Goal: Task Accomplishment & Management: Use online tool/utility

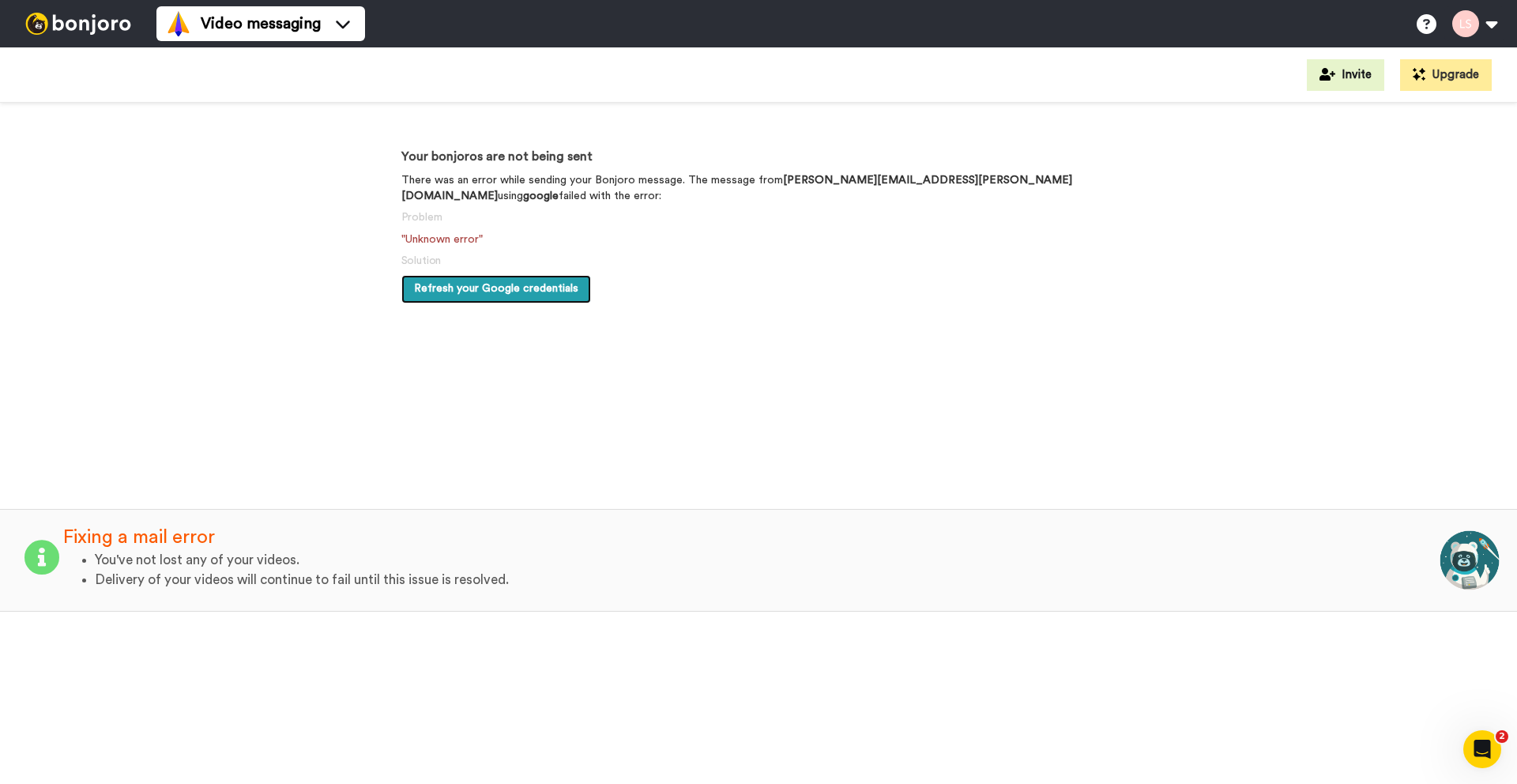
click at [530, 283] on span "Refresh your Google credentials" at bounding box center [496, 288] width 165 height 11
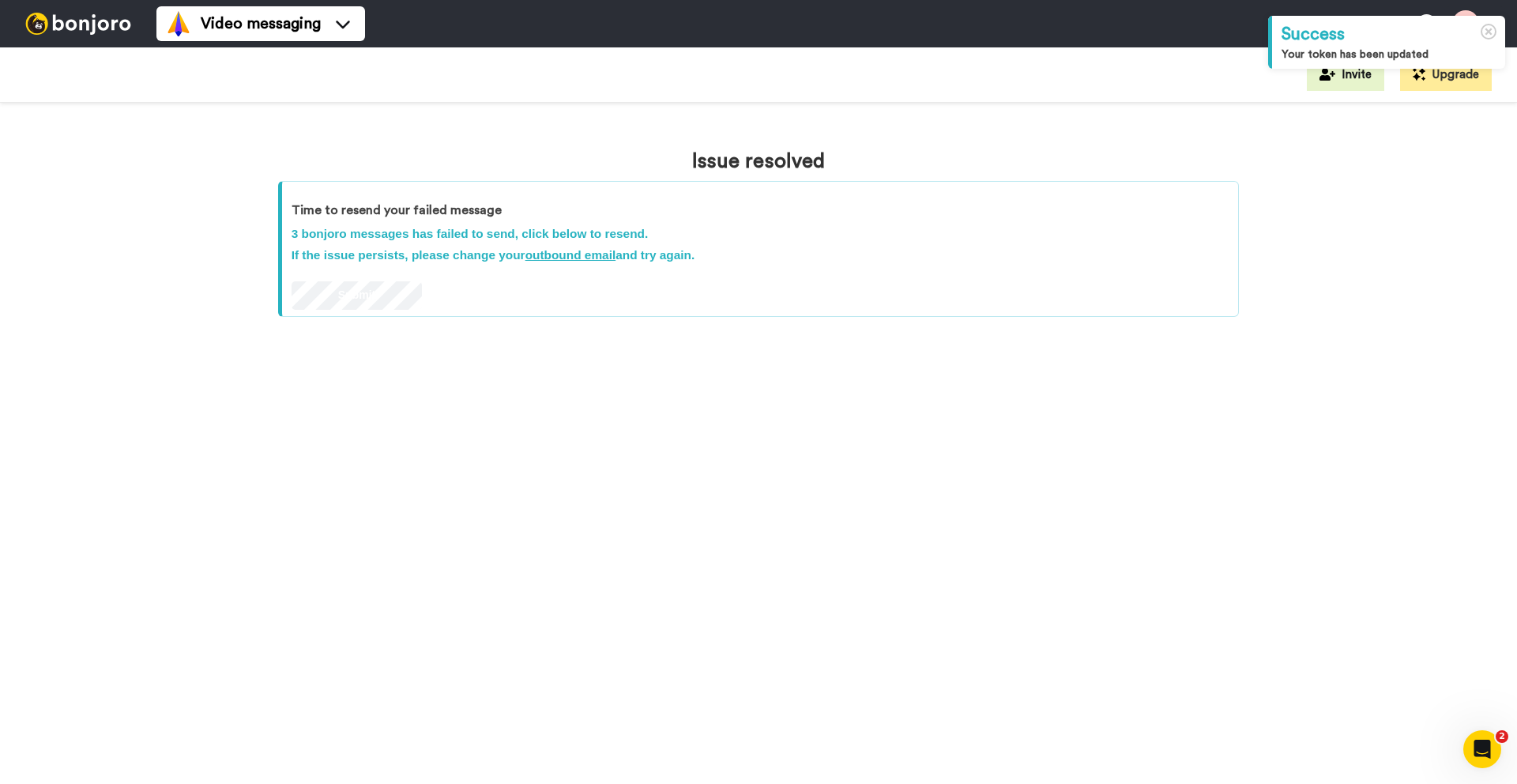
click at [593, 259] on u "outbound email" at bounding box center [571, 255] width 91 height 14
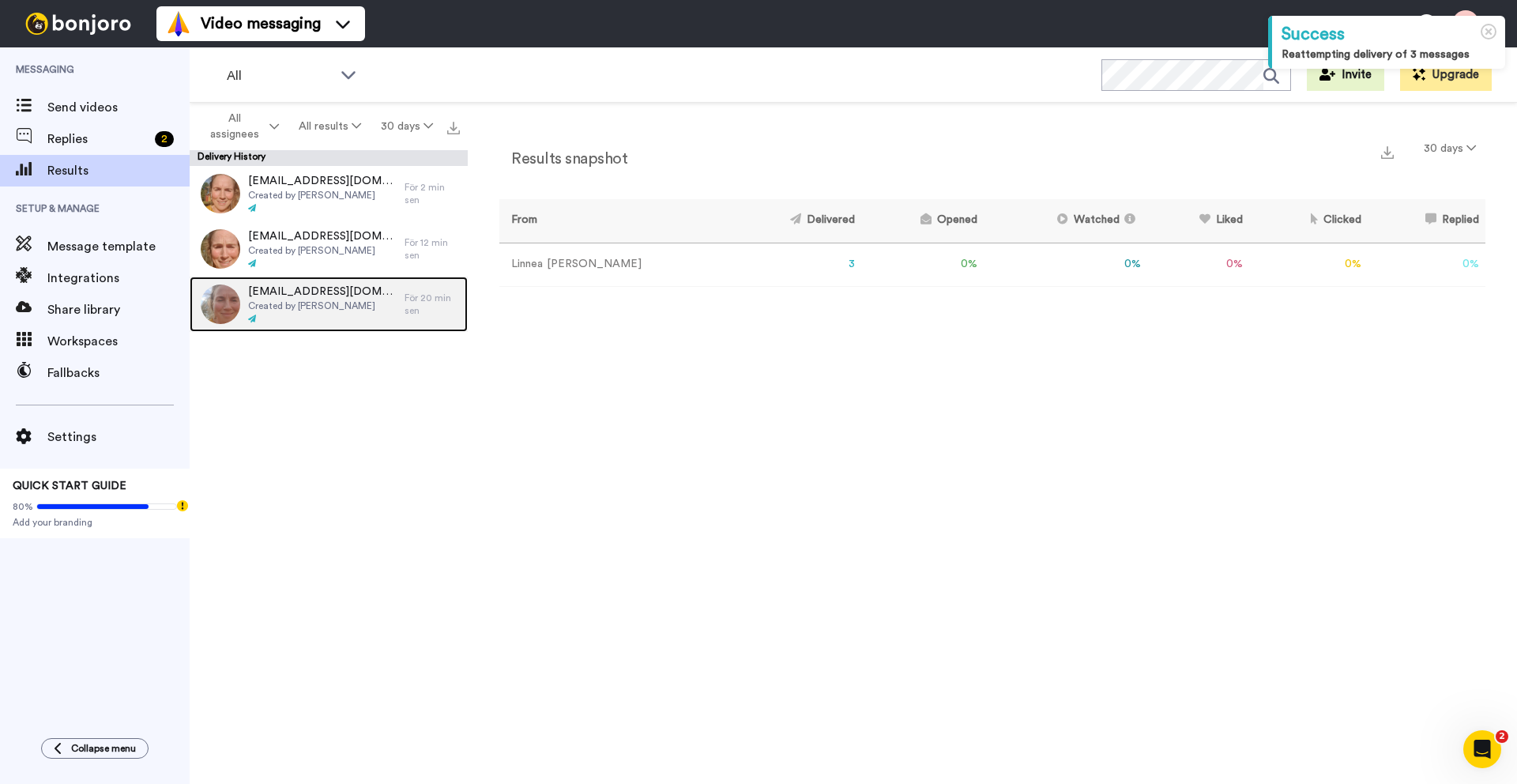
click at [359, 300] on span "Created by Linnea Sigurdson" at bounding box center [322, 305] width 148 height 13
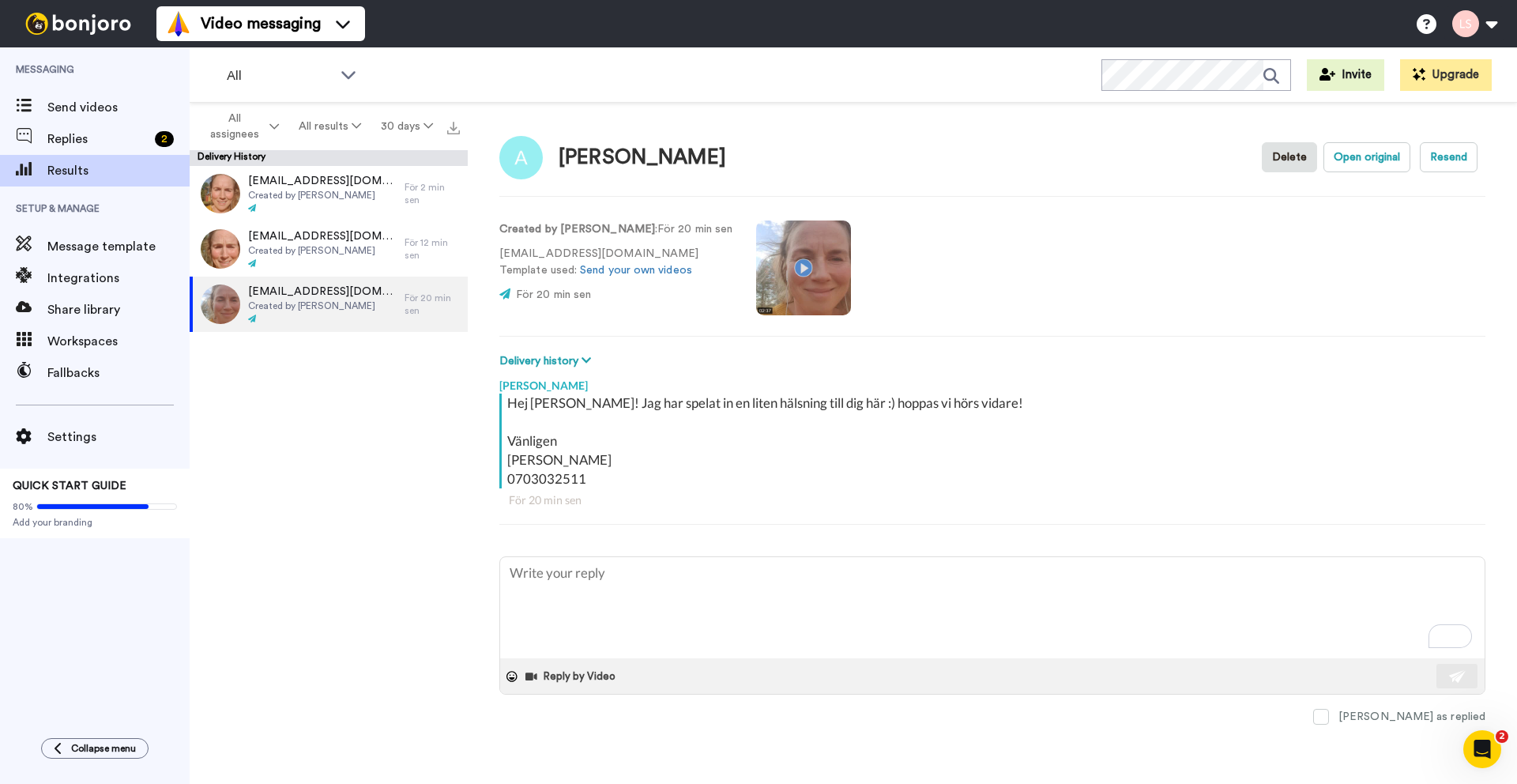
click at [796, 265] on video at bounding box center [804, 267] width 95 height 95
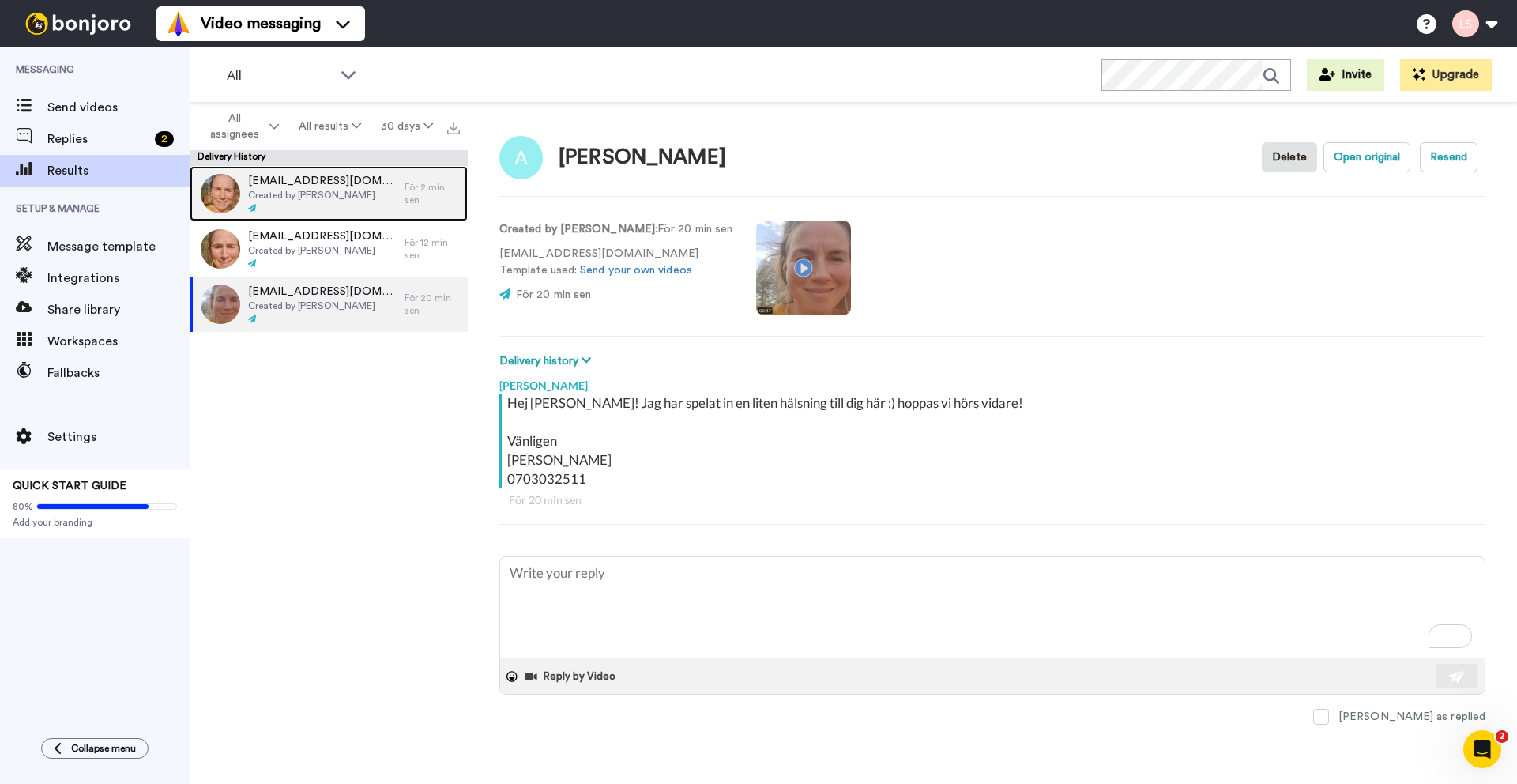
click at [332, 185] on span "kommunen@bjurholm.se" at bounding box center [322, 181] width 148 height 16
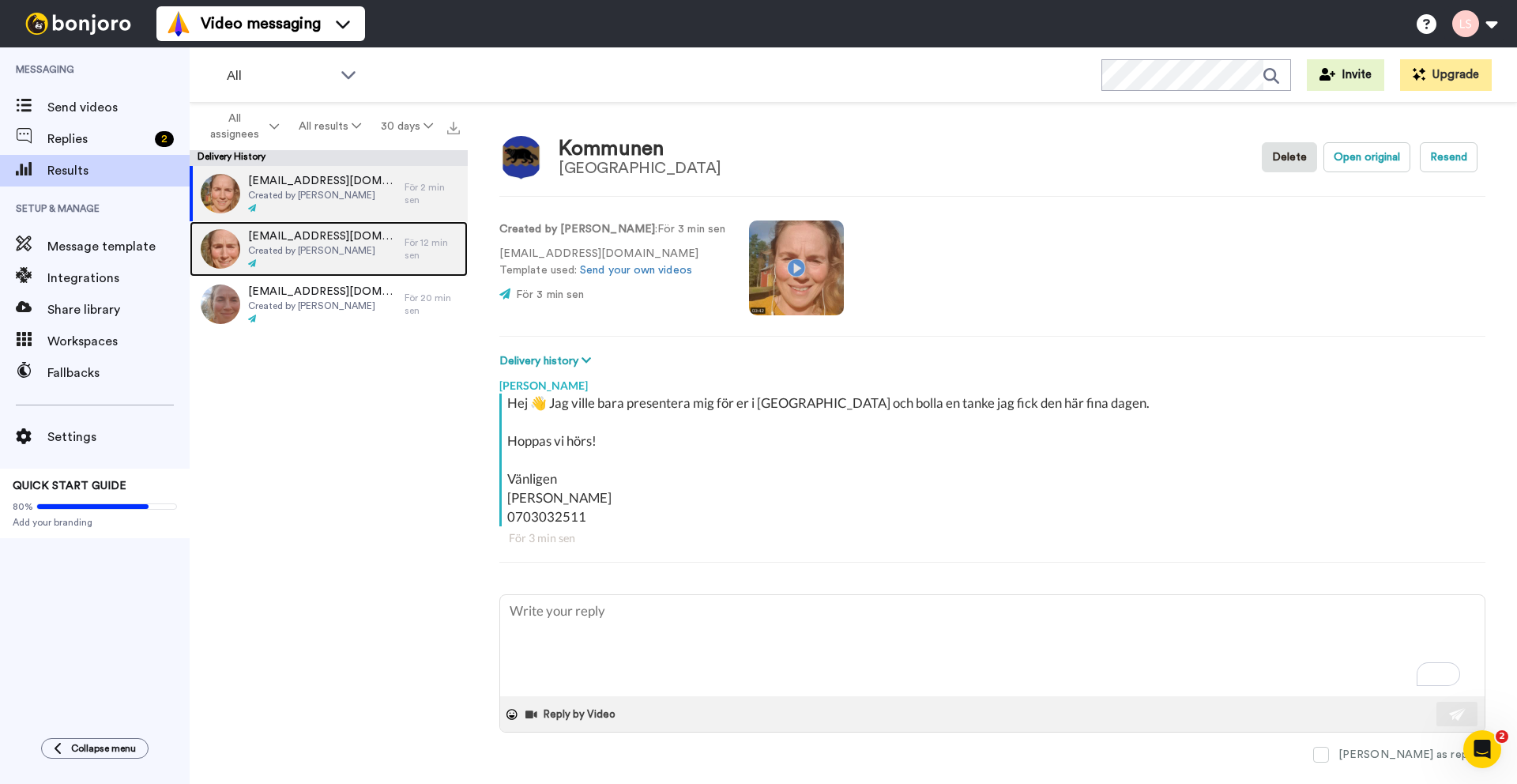
click at [319, 247] on span "Created by Linnea Sigurdson" at bounding box center [322, 250] width 148 height 13
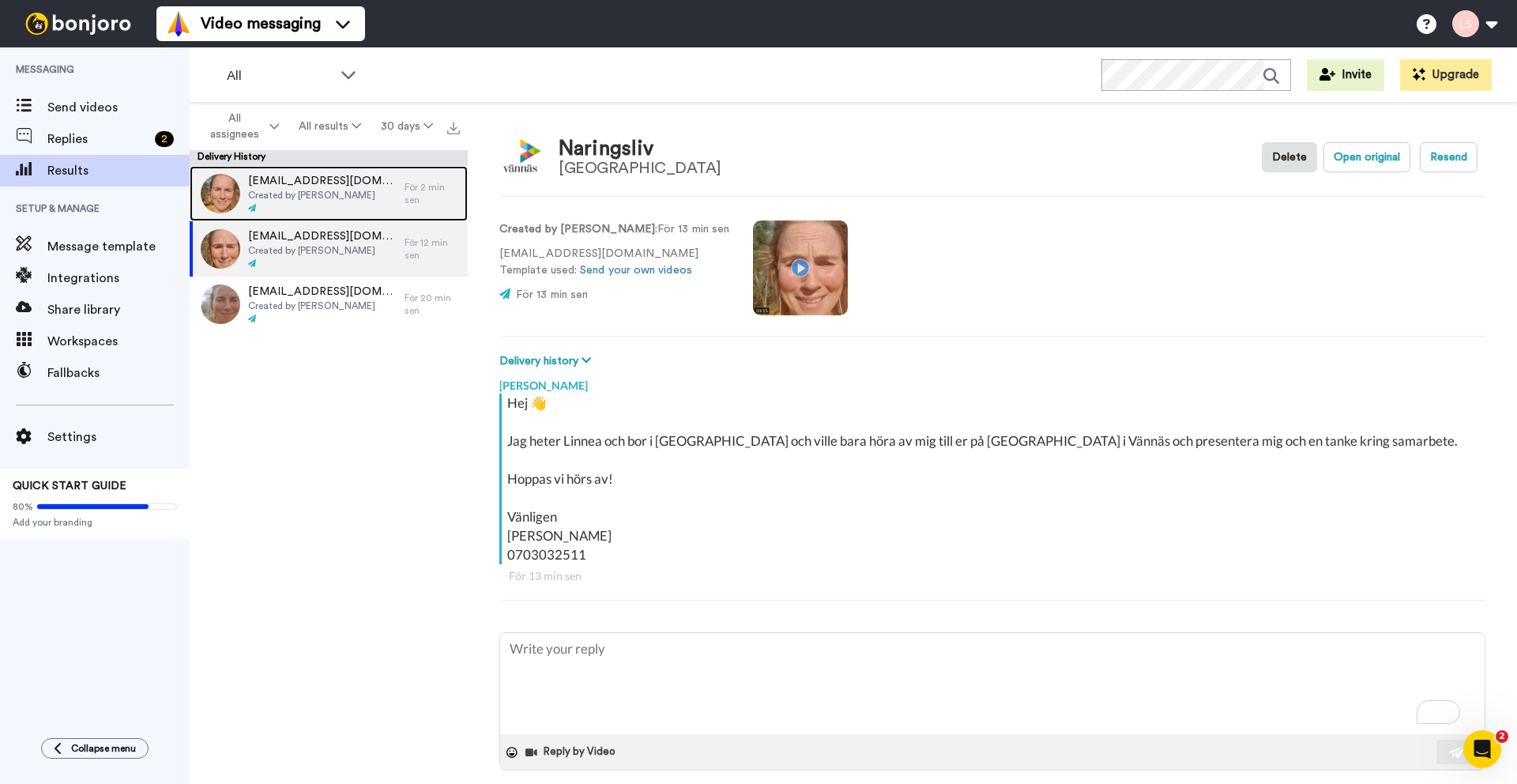
click at [285, 209] on div at bounding box center [322, 207] width 148 height 11
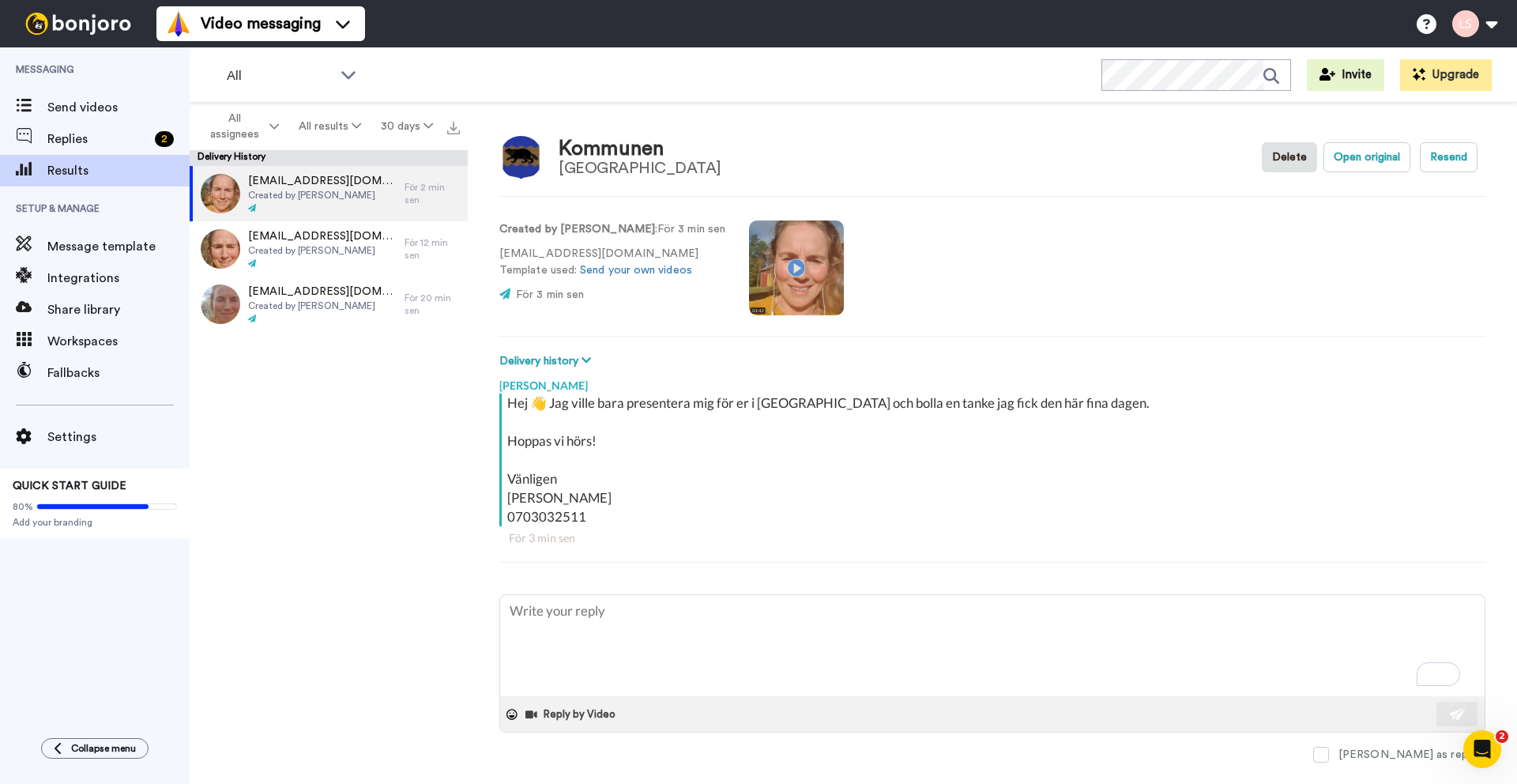
click at [786, 268] on video at bounding box center [797, 267] width 95 height 95
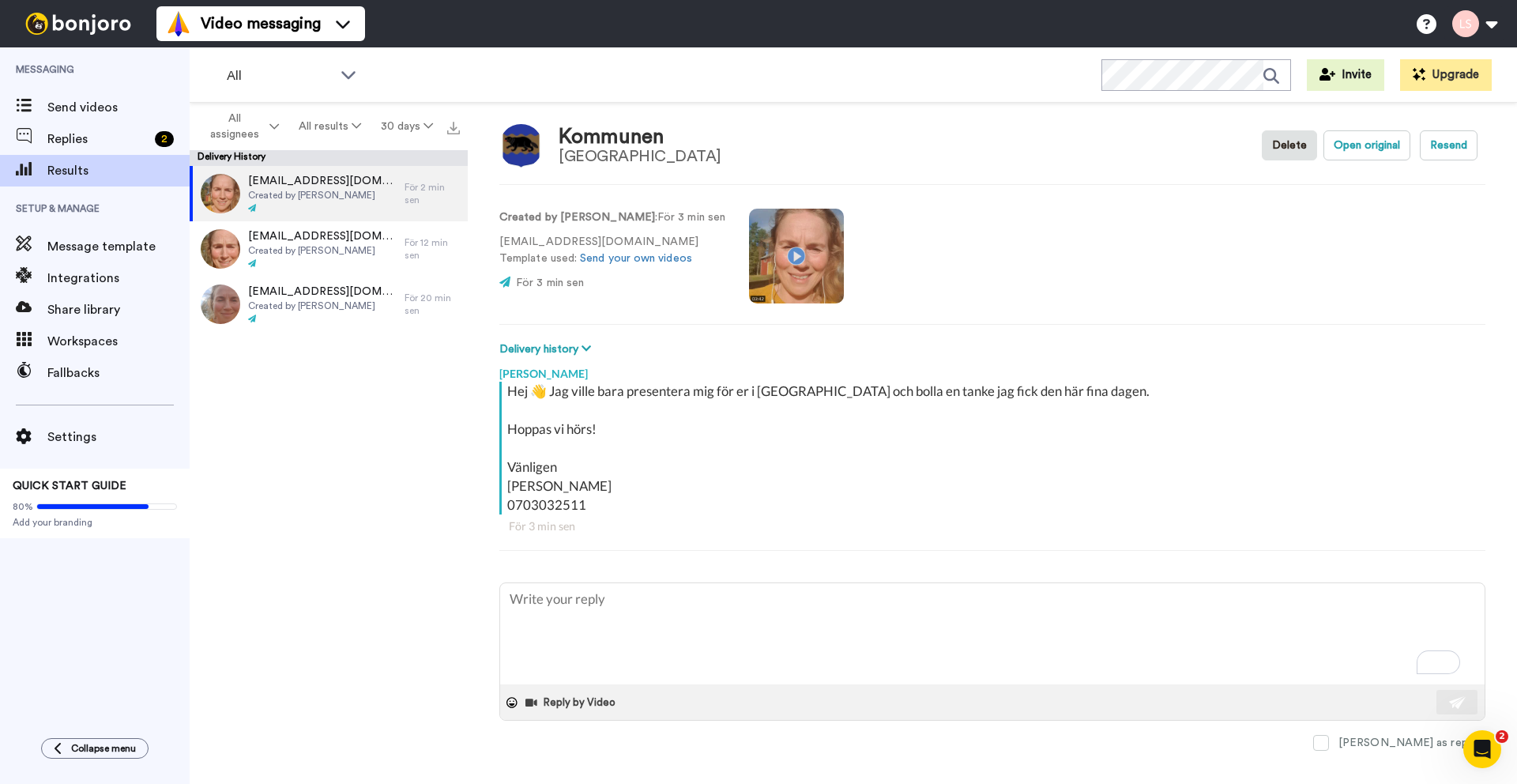
scroll to position [13, 0]
click at [1209, 332] on div "Kommunen Bjurholm Municipality Delete Open original Resend Created by Linnea Si…" at bounding box center [993, 447] width 1050 height 689
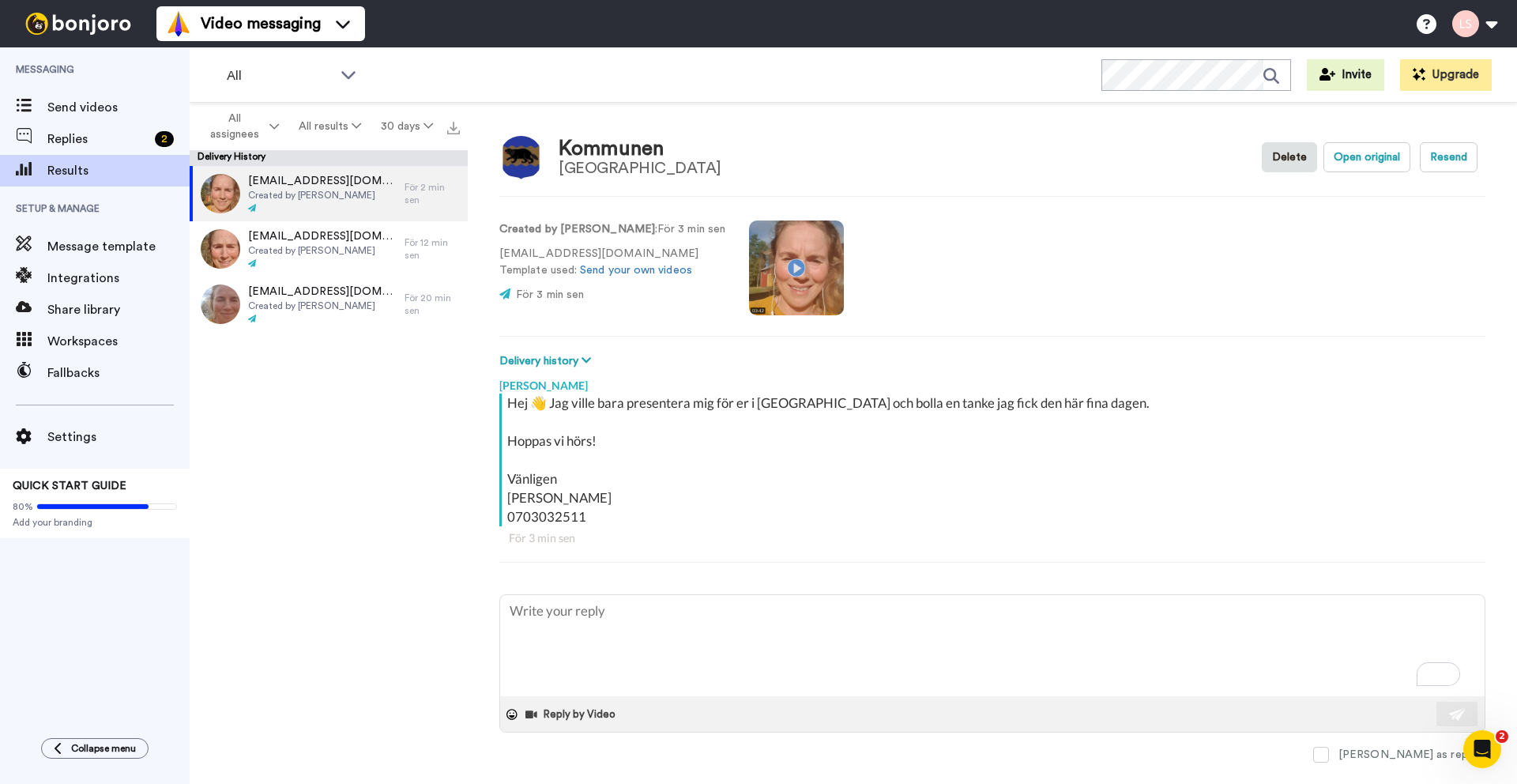
scroll to position [0, 0]
click at [780, 267] on video at bounding box center [797, 267] width 95 height 95
click at [1373, 163] on button "Open original" at bounding box center [1367, 157] width 87 height 30
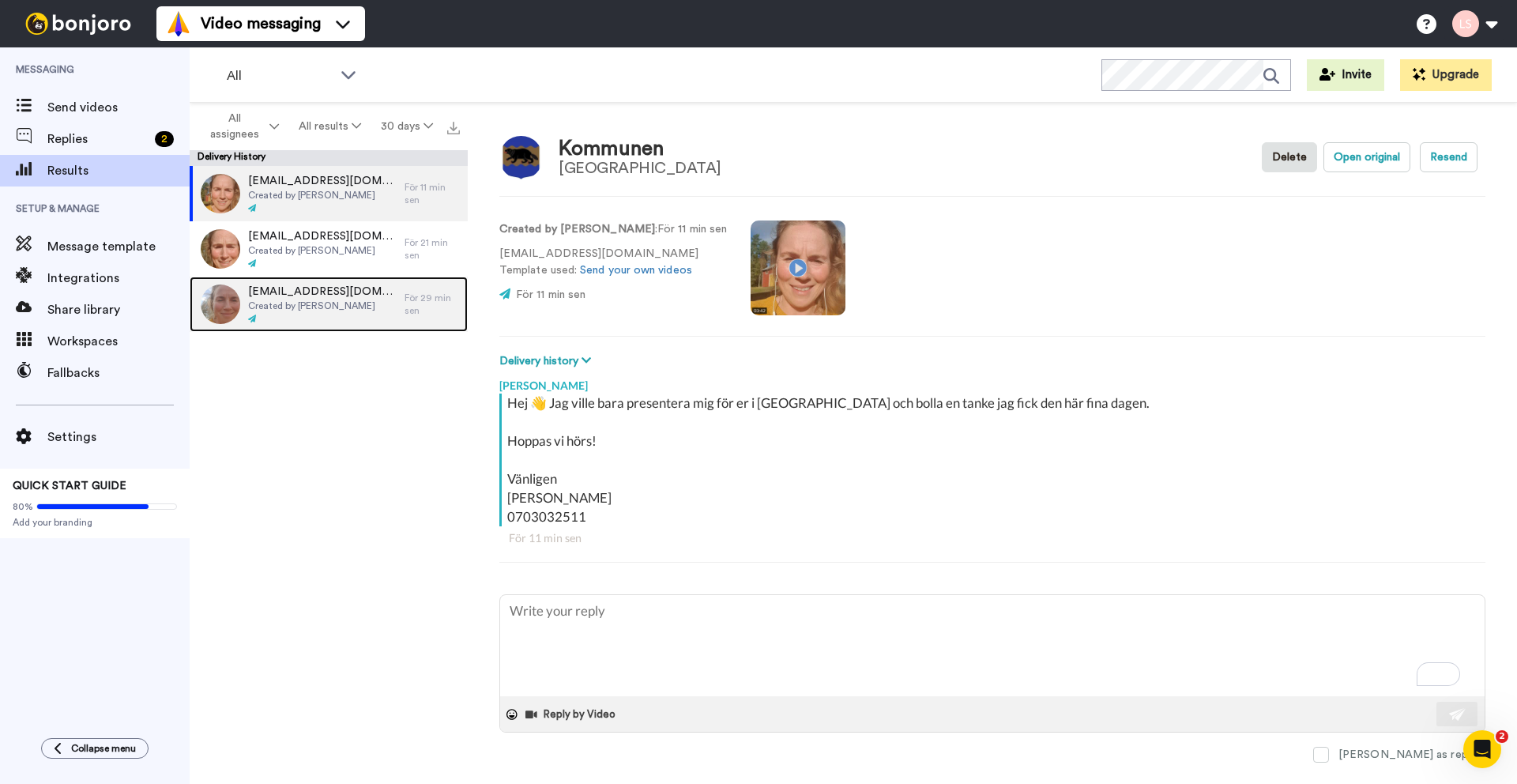
click at [323, 309] on span "Created by Linnea Sigurdson" at bounding box center [322, 305] width 148 height 13
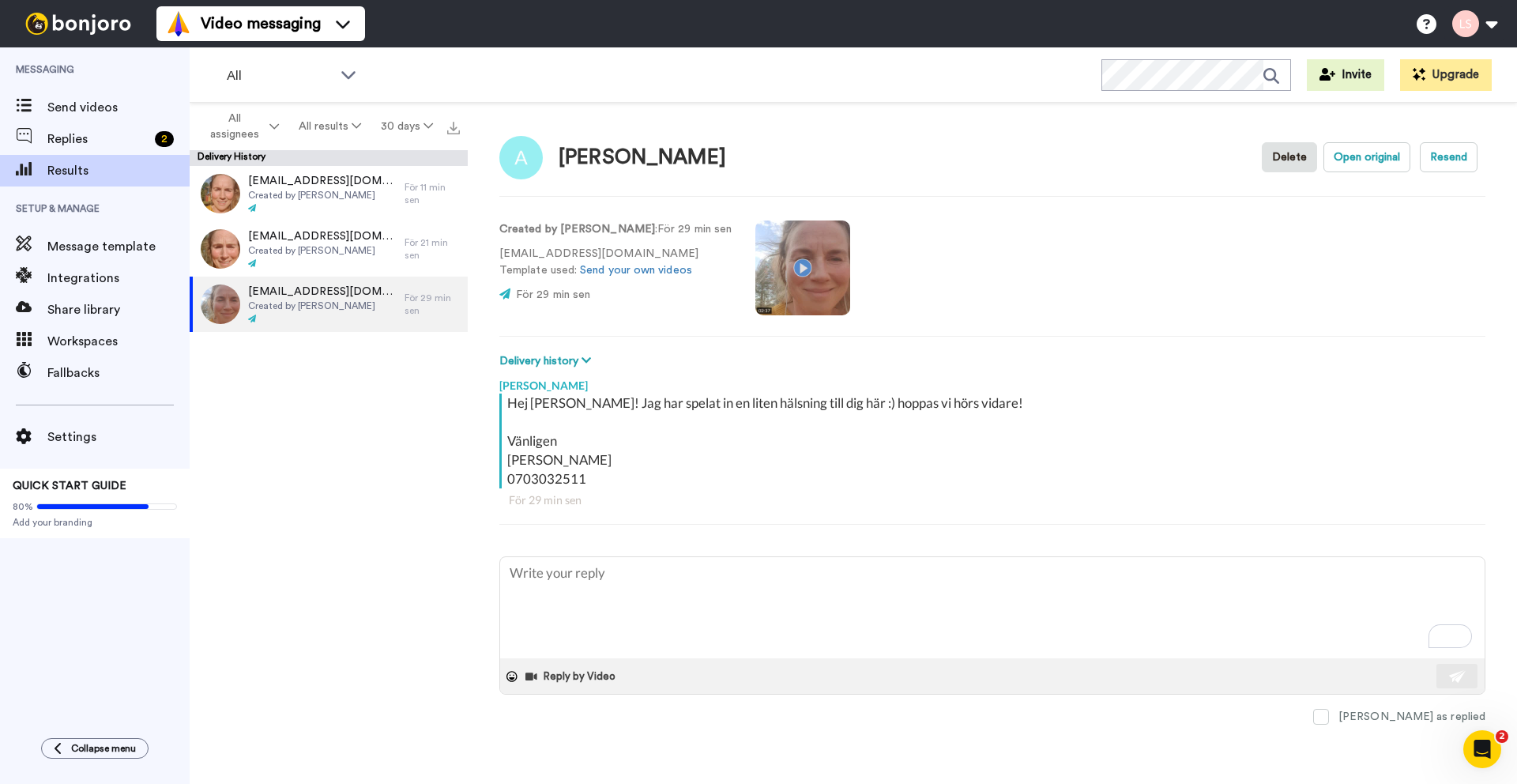
drag, startPoint x: 664, startPoint y: 250, endPoint x: 468, endPoint y: 245, distance: 196.1
click at [468, 245] on div "Angelica Johansson Delete Open original Resend Created by Linnea Sigurdson : Fö…" at bounding box center [993, 447] width 1050 height 689
copy p "angelica.johansson@vindeln.se"
type textarea "x"
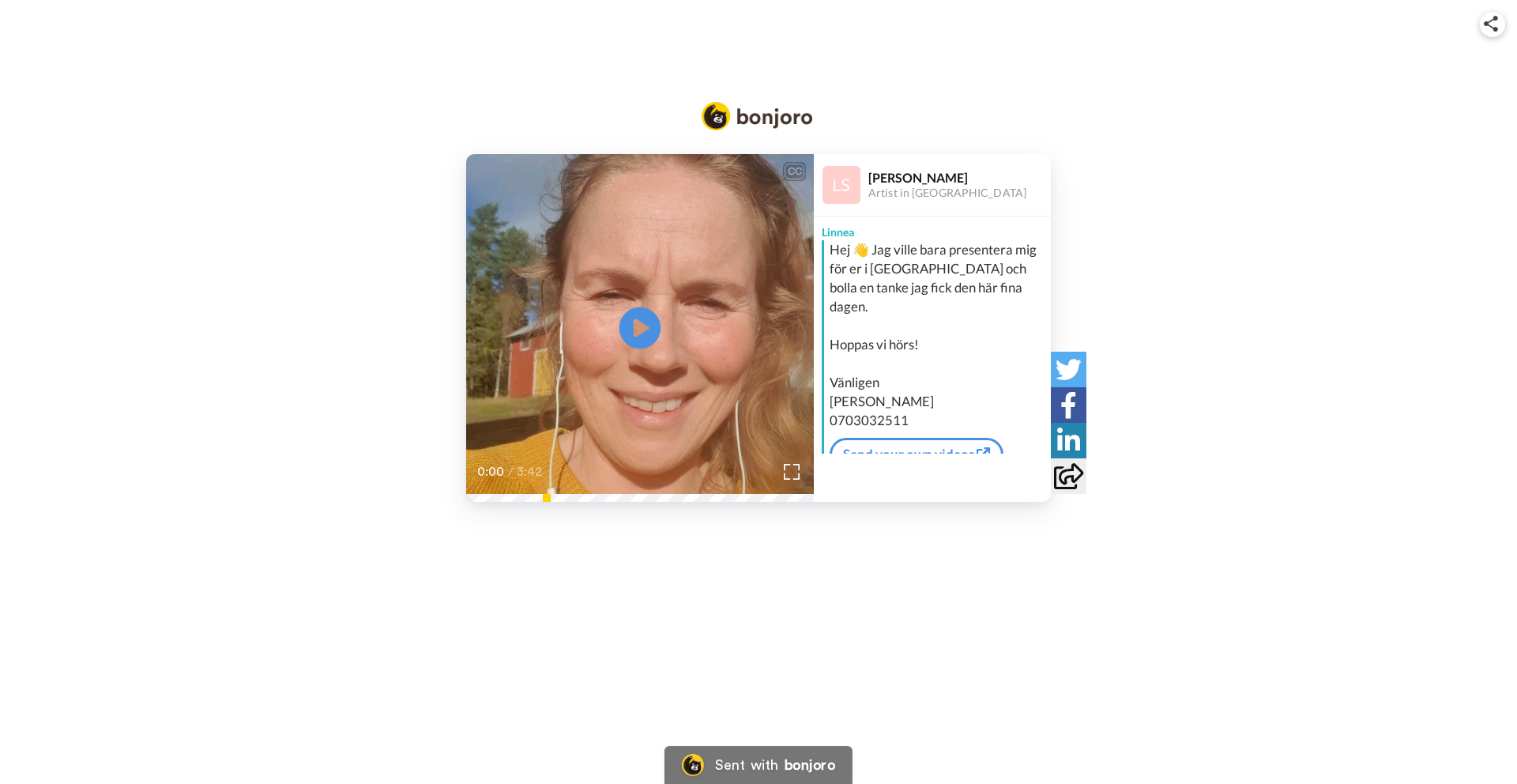
click at [638, 337] on icon at bounding box center [640, 328] width 42 height 42
click at [1071, 481] on icon at bounding box center [1068, 476] width 29 height 26
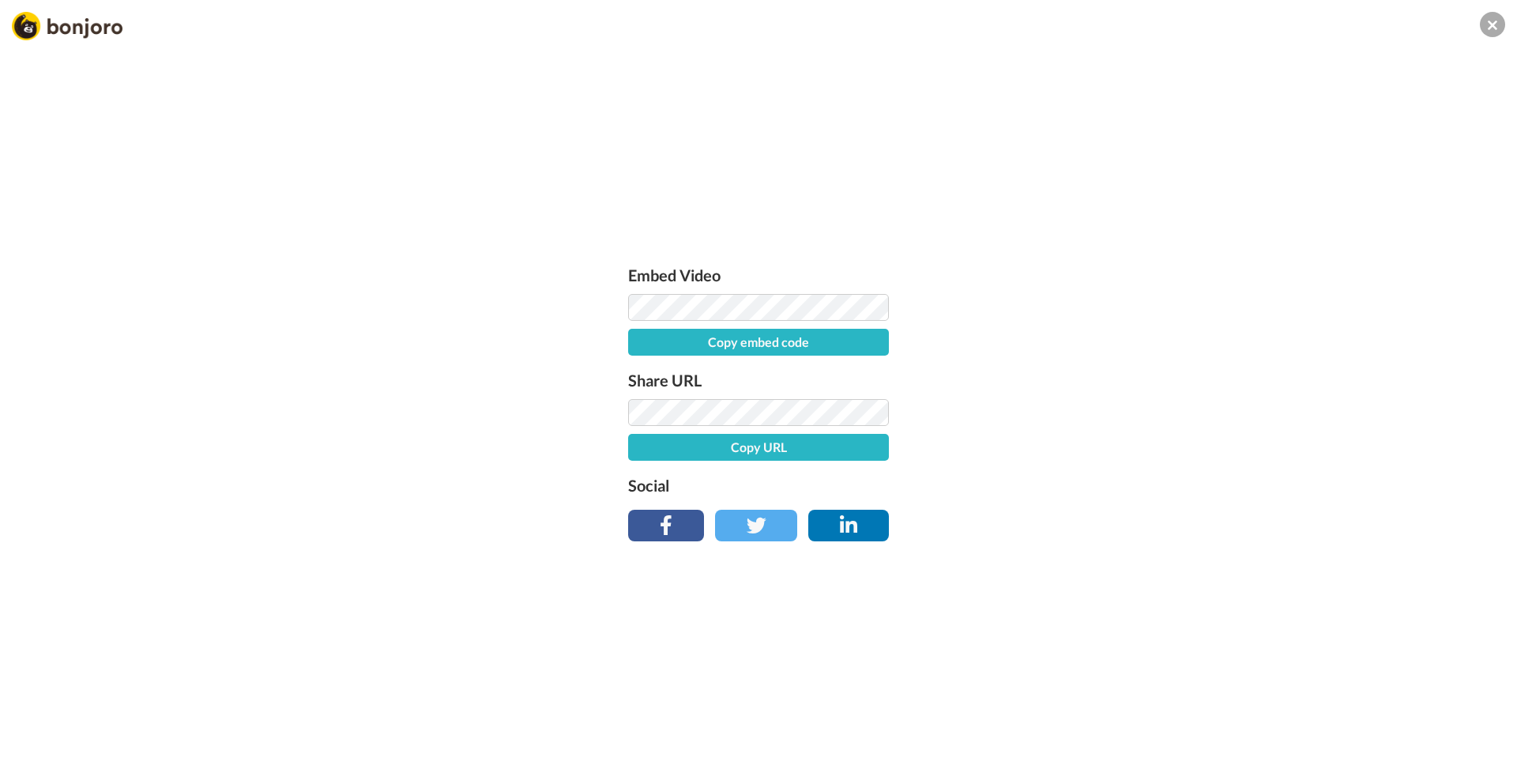
click at [810, 447] on button "Copy URL" at bounding box center [758, 448] width 261 height 27
click at [1486, 25] on button at bounding box center [1493, 24] width 25 height 25
